Goal: Task Accomplishment & Management: Complete application form

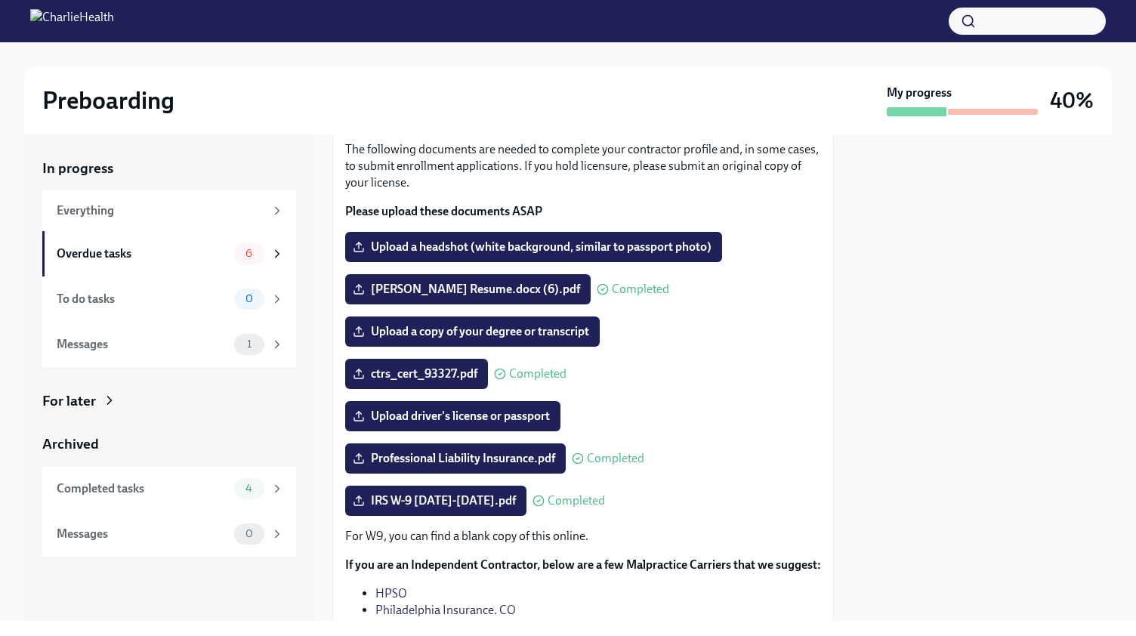
scroll to position [106, 0]
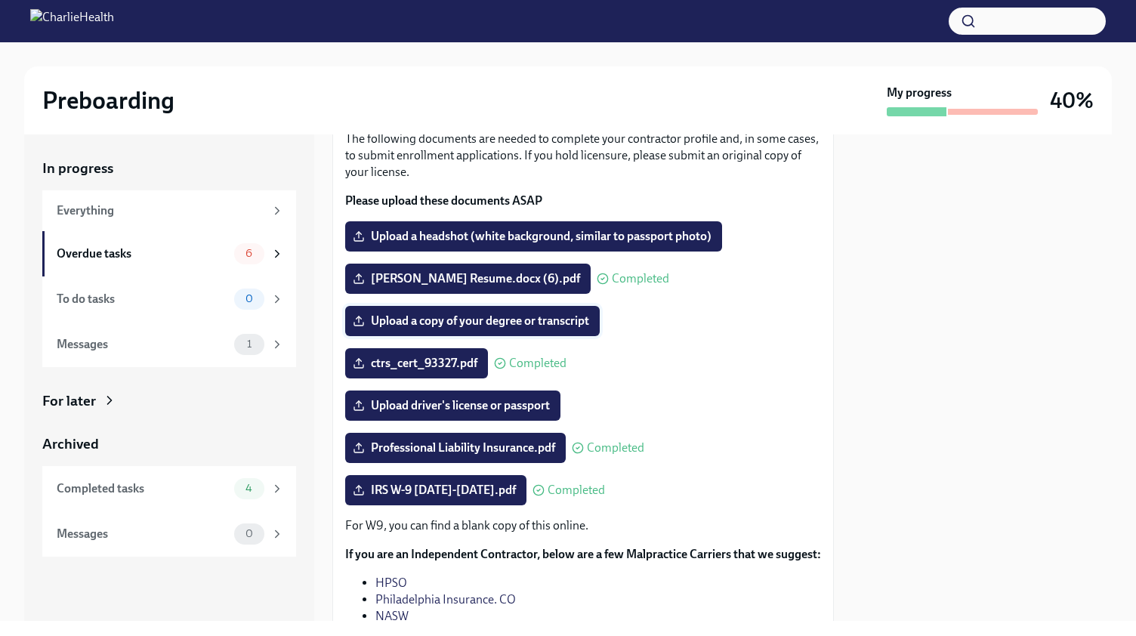
click at [414, 322] on span "Upload a copy of your degree or transcript" at bounding box center [472, 320] width 233 height 15
click at [0, 0] on input "Upload a copy of your degree or transcript" at bounding box center [0, 0] width 0 height 0
click at [165, 247] on div "Overdue tasks" at bounding box center [142, 253] width 171 height 17
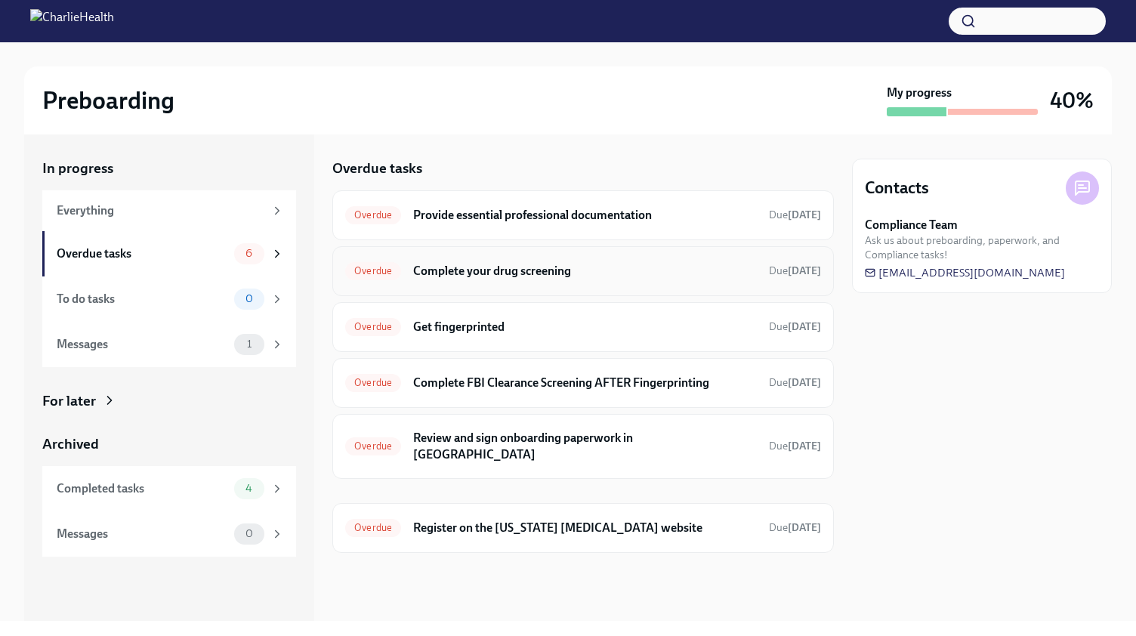
click at [433, 273] on h6 "Complete your drug screening" at bounding box center [585, 271] width 344 height 17
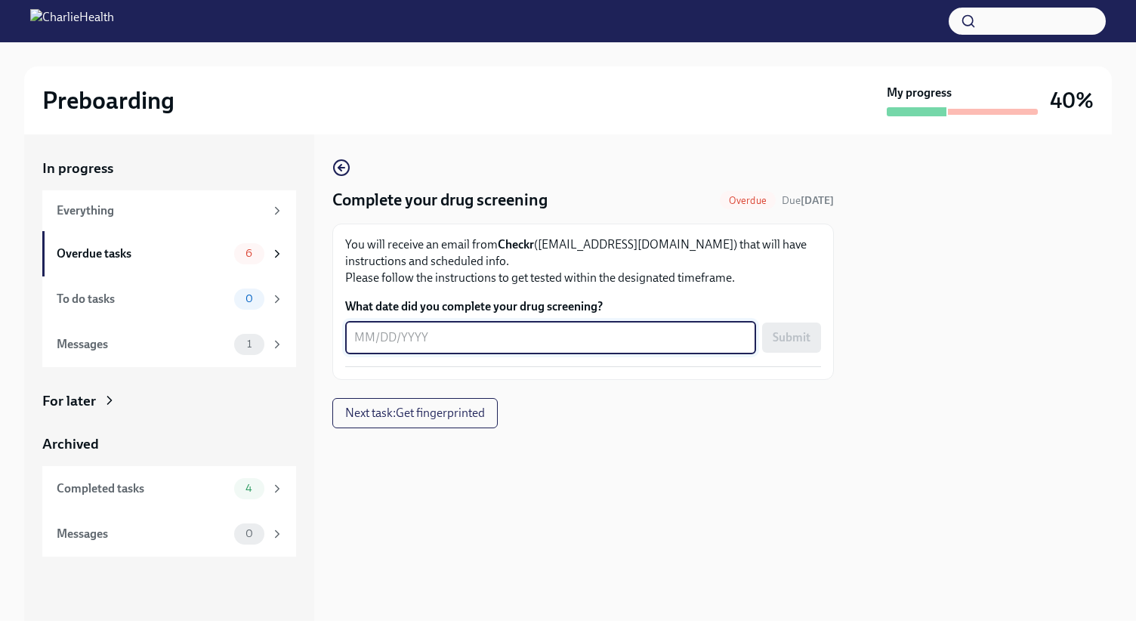
click at [438, 335] on textarea "What date did you complete your drug screening?" at bounding box center [550, 337] width 393 height 18
click at [393, 341] on textarea "What date did you complete your drug screening?" at bounding box center [550, 337] width 393 height 18
type textarea "0"
type textarea "08/18/2025"
click at [797, 338] on span "Submit" at bounding box center [791, 337] width 38 height 15
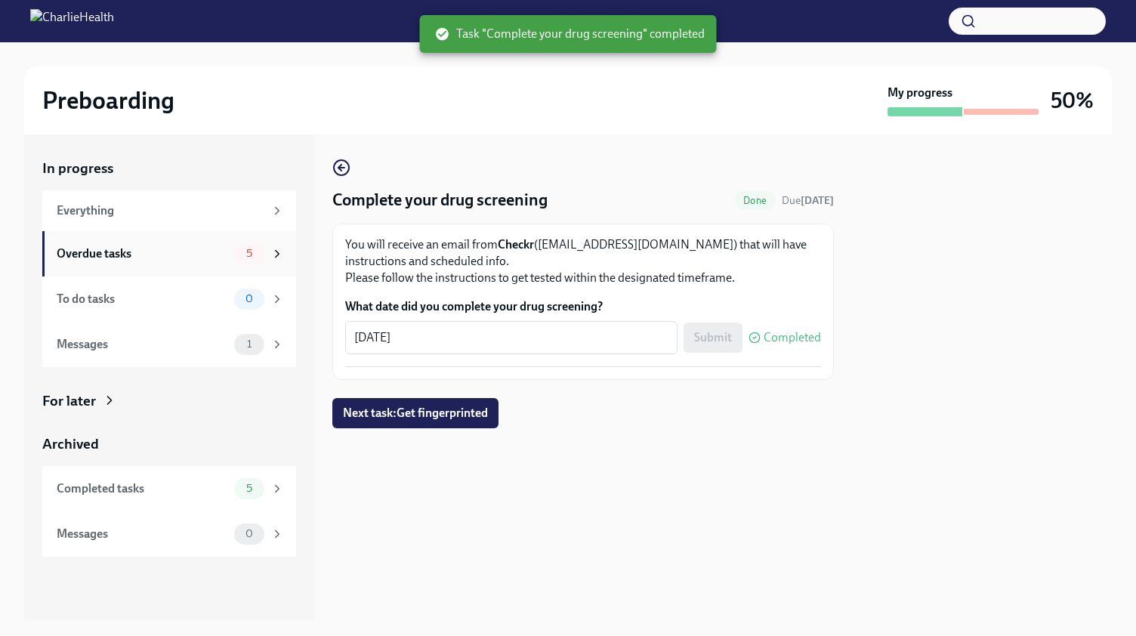
click at [211, 271] on div "Overdue tasks 5" at bounding box center [169, 253] width 254 height 45
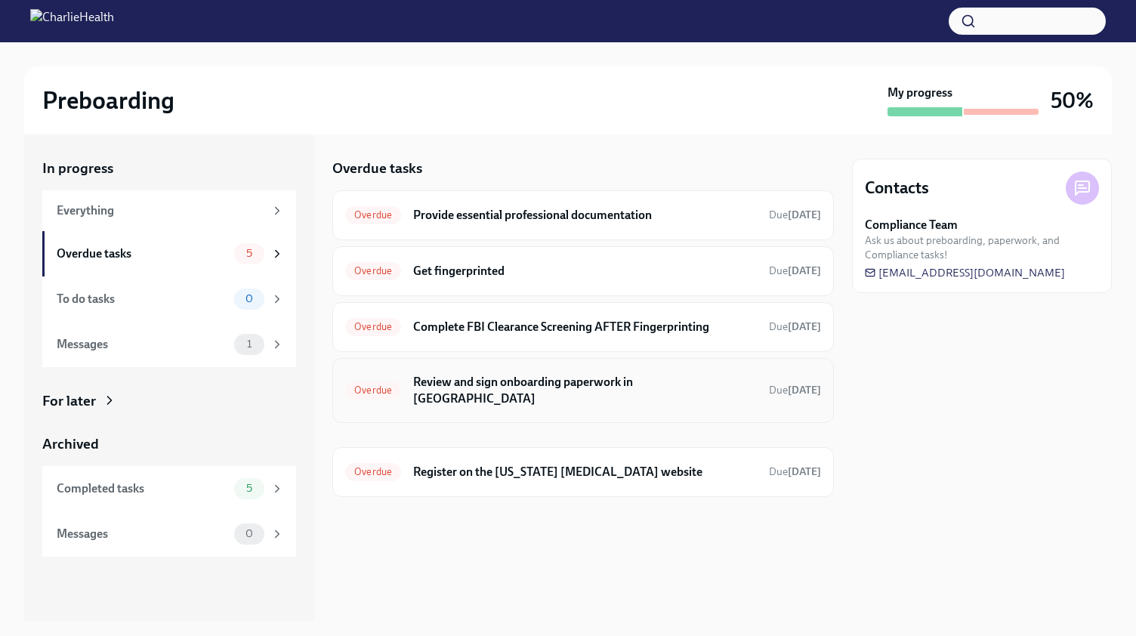
click at [575, 381] on h6 "Review and sign onboarding paperwork in [GEOGRAPHIC_DATA]" at bounding box center [585, 390] width 344 height 33
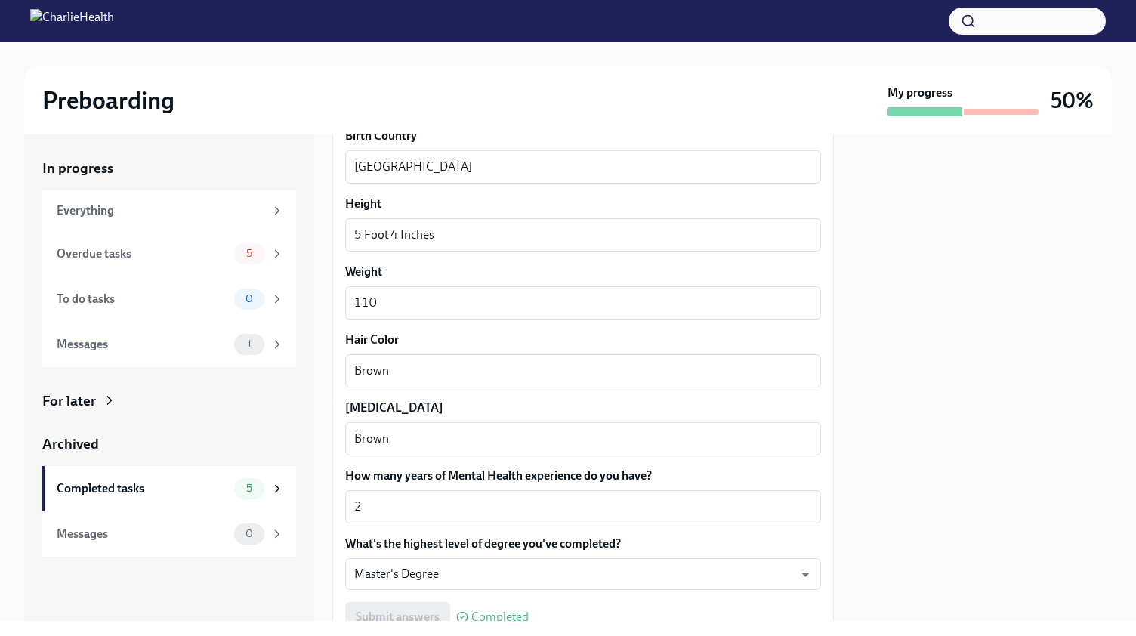
scroll to position [1365, 0]
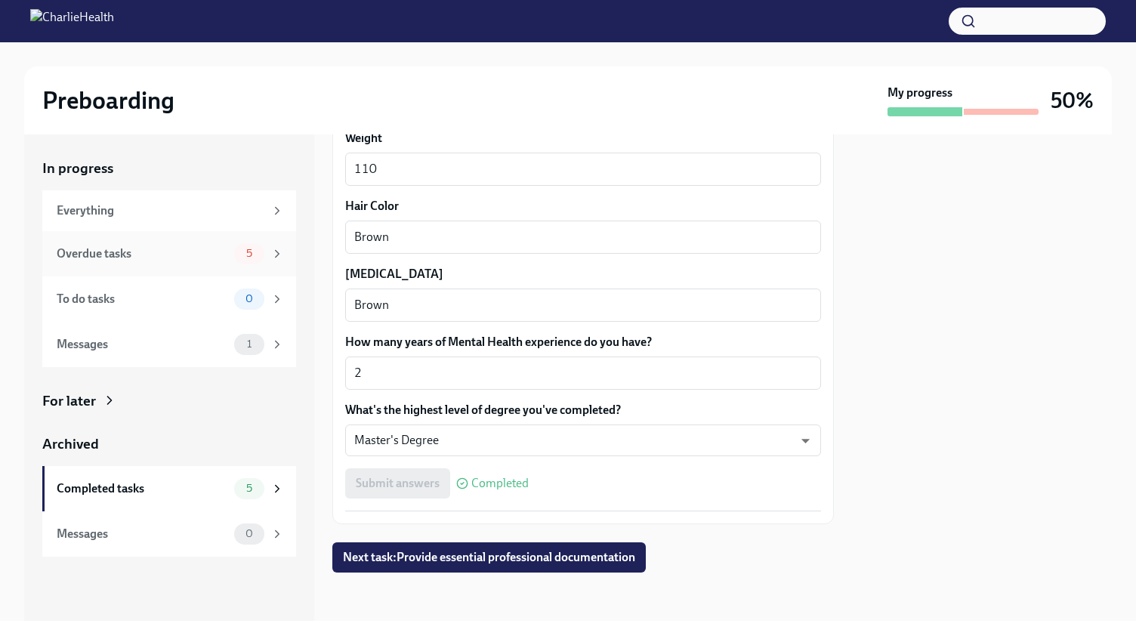
click at [157, 254] on div "Overdue tasks" at bounding box center [142, 253] width 171 height 17
